Goal: Book appointment/travel/reservation

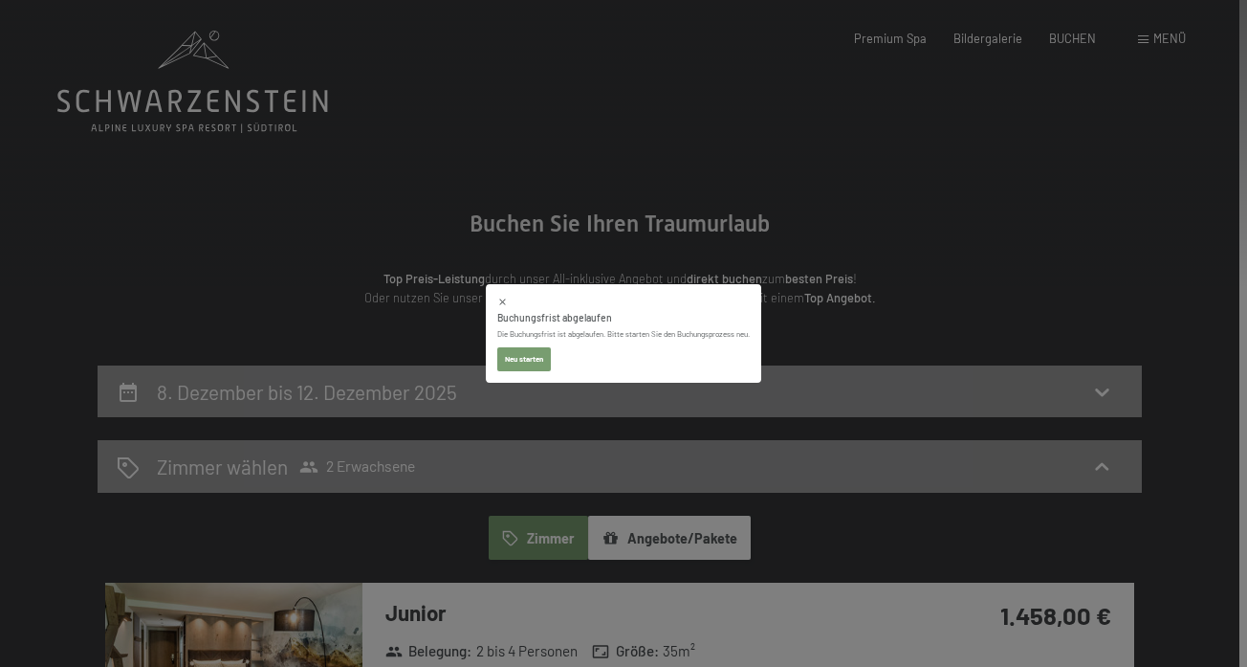
click at [516, 378] on div "Buchungsfrist abgelaufen Die Buchungsfrist ist abgelaufen. Bitte starten Sie de…" at bounding box center [623, 333] width 275 height 99
click at [516, 359] on button "Neu starten" at bounding box center [524, 359] width 54 height 25
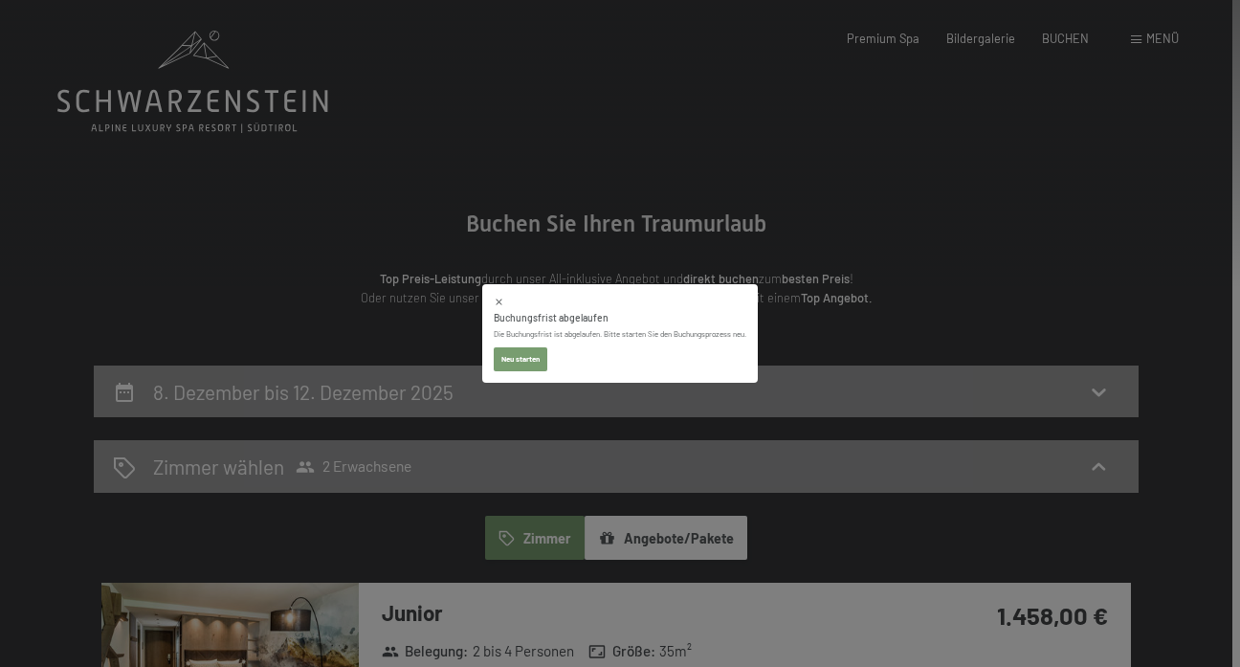
select select "[DATE]"
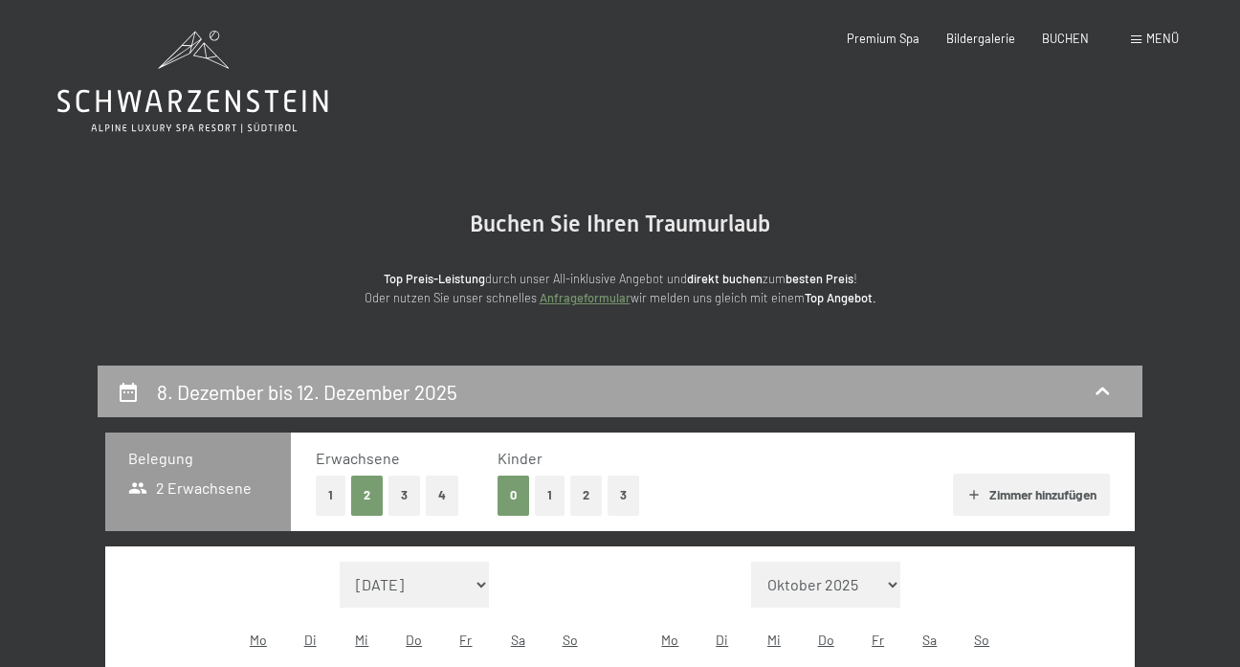
select select "[DATE]"
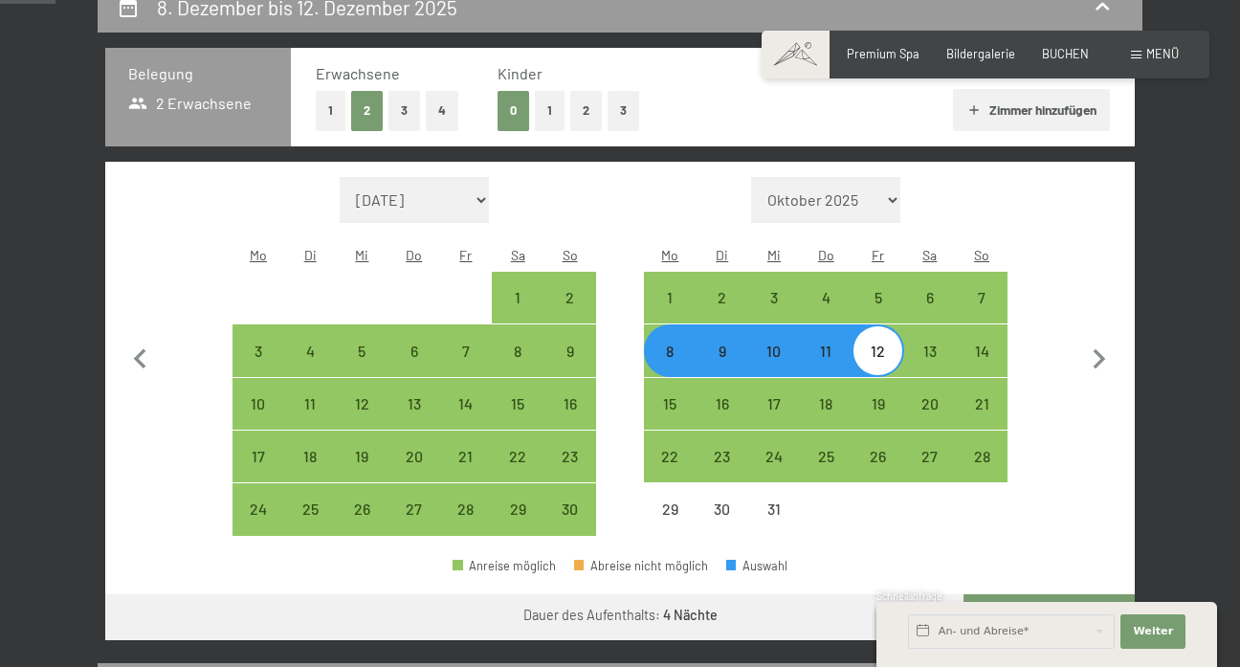
scroll to position [381, 0]
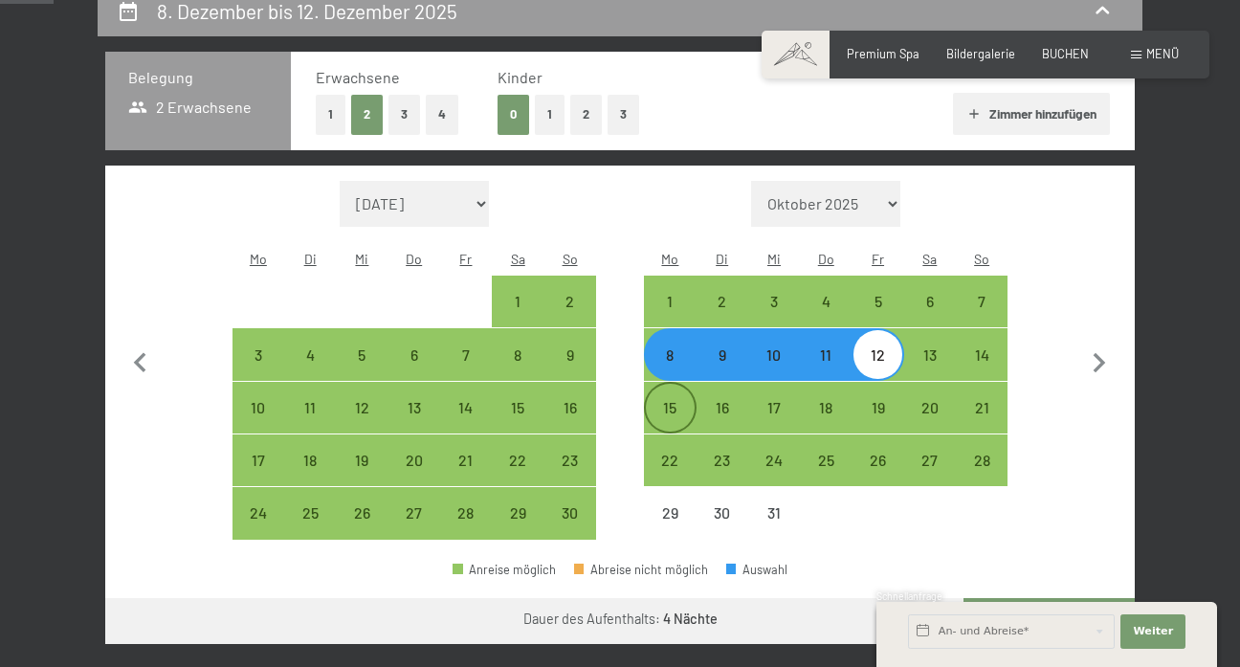
click at [667, 400] on div "15" at bounding box center [670, 424] width 48 height 48
select select "[DATE]"
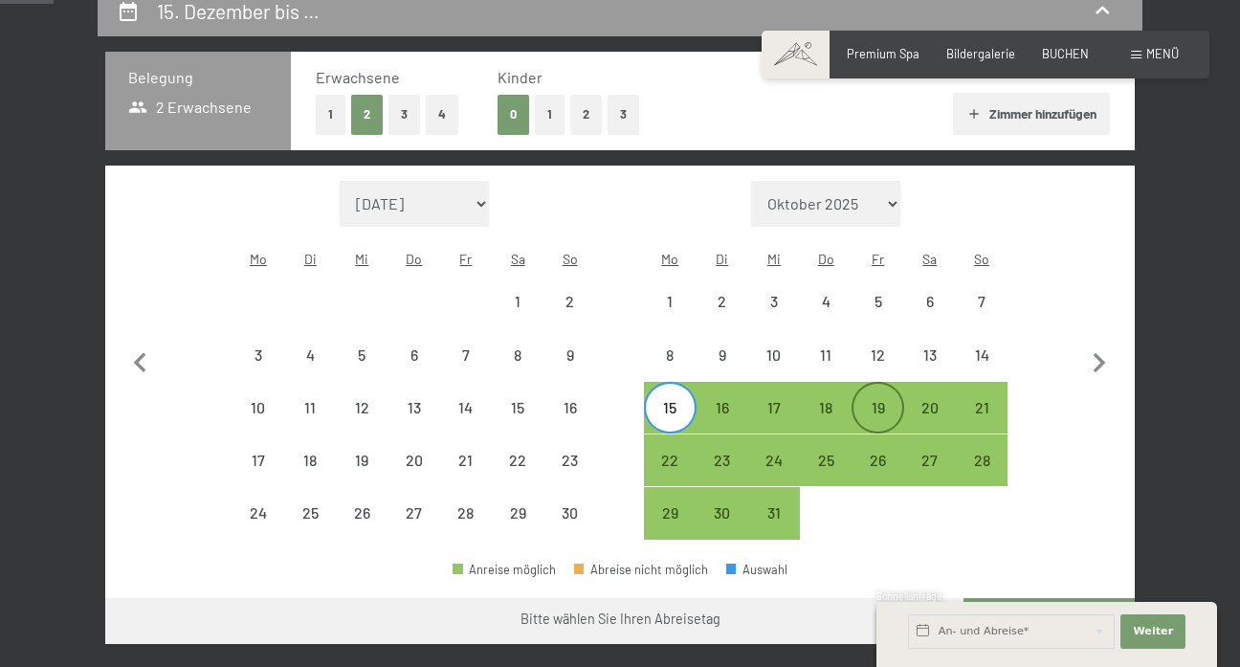
click at [884, 400] on div "19" at bounding box center [877, 424] width 48 height 48
select select "[DATE]"
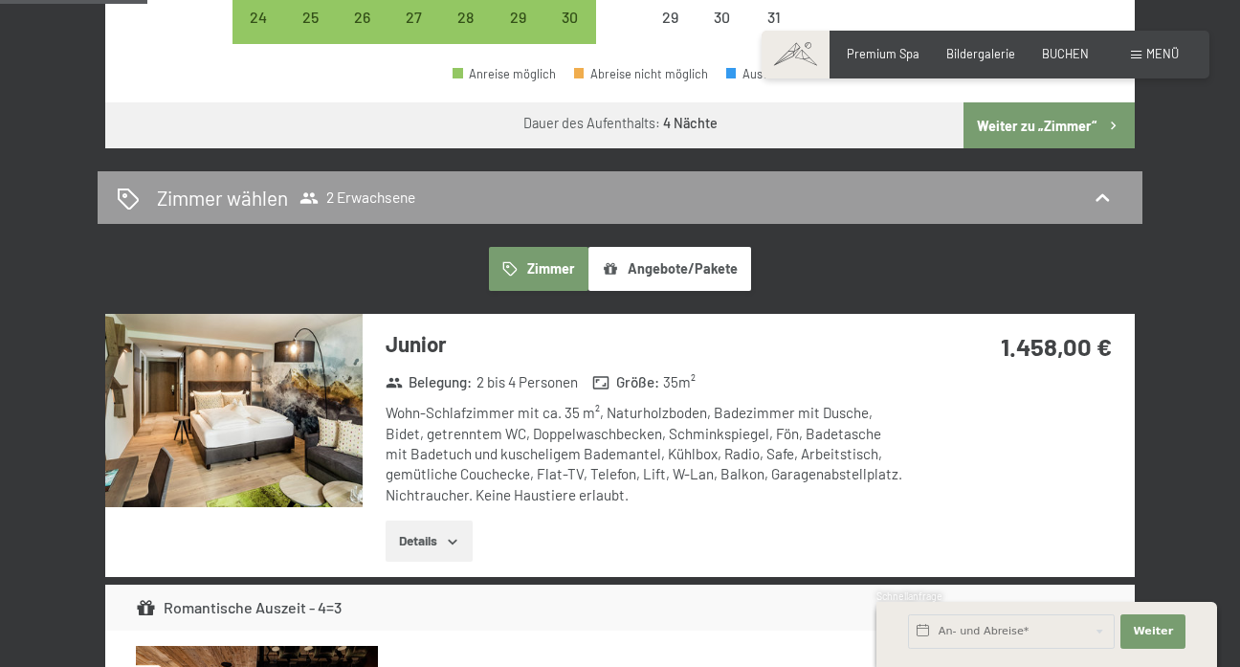
scroll to position [874, 0]
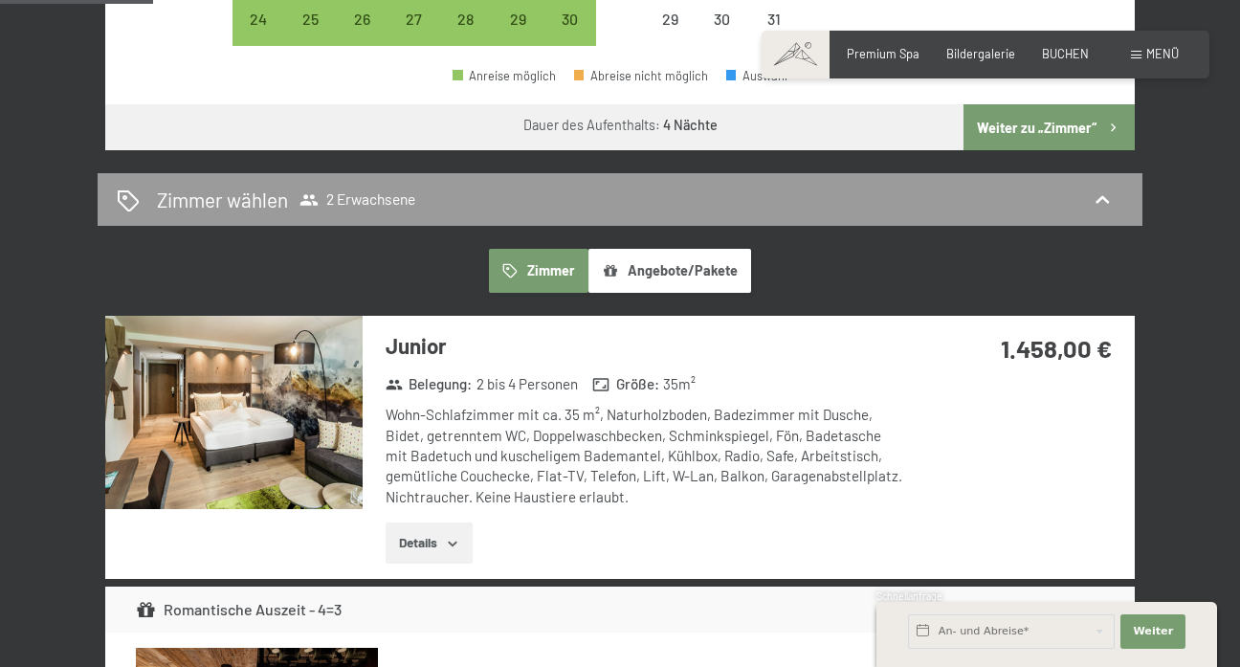
click at [1043, 109] on button "Weiter zu „Zimmer“" at bounding box center [1048, 127] width 171 height 46
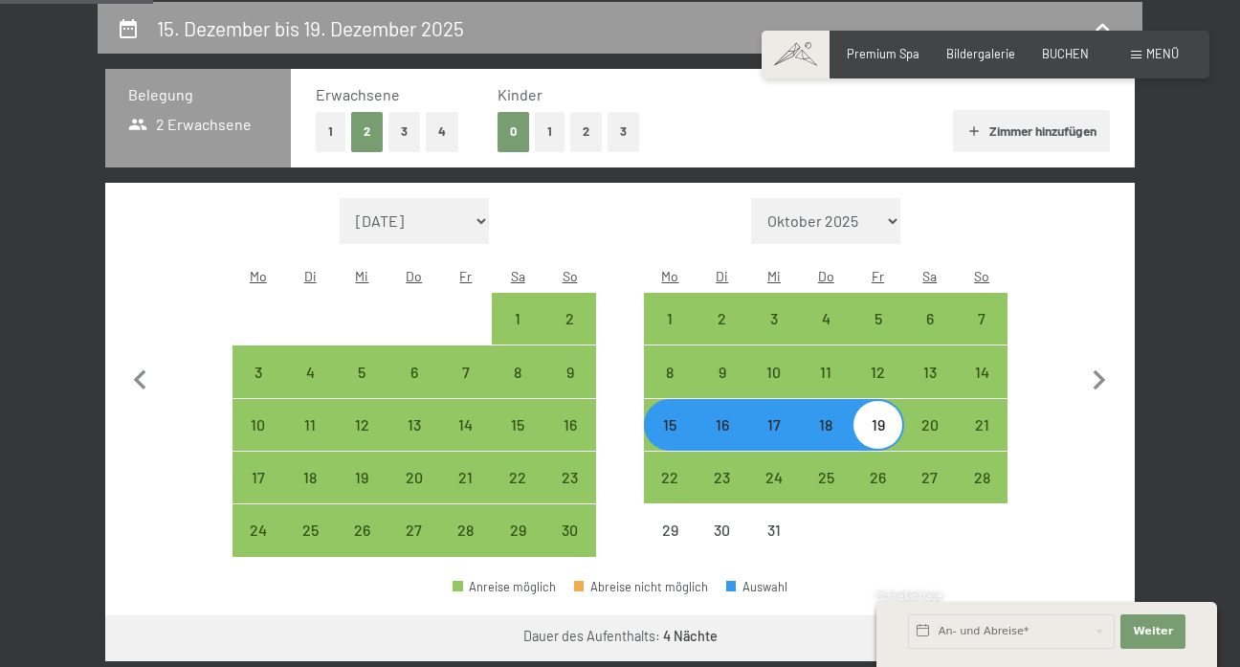
select select "[DATE]"
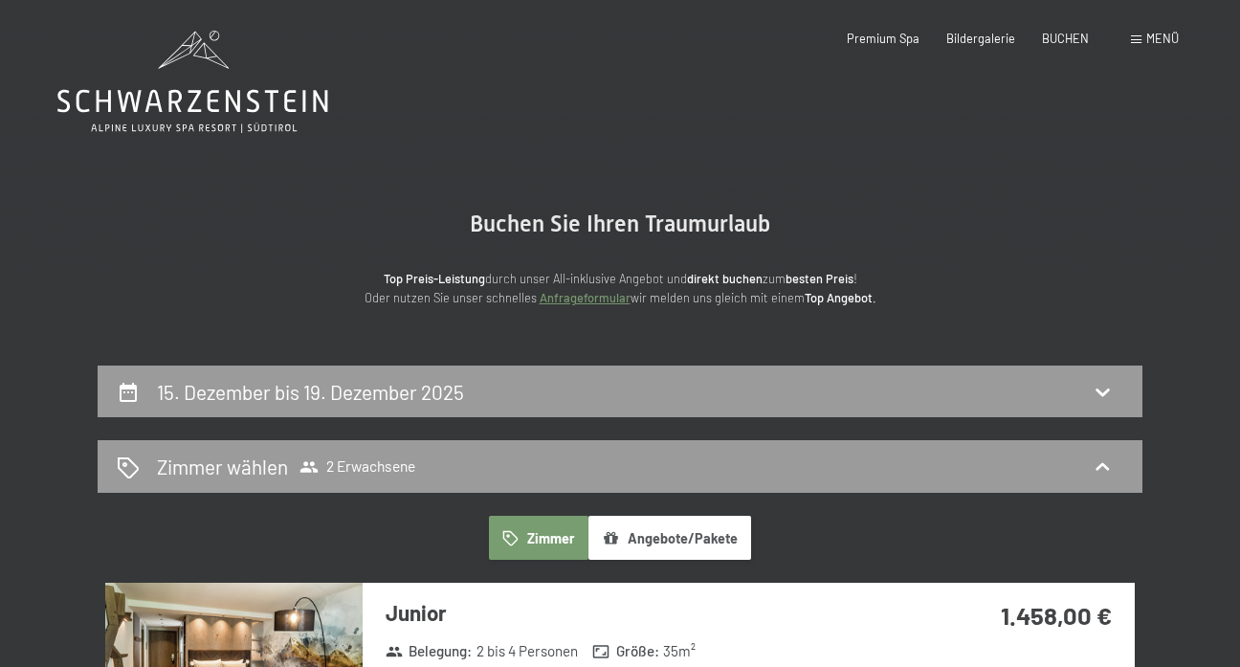
scroll to position [0, 0]
